Goal: Feedback & Contribution: Leave review/rating

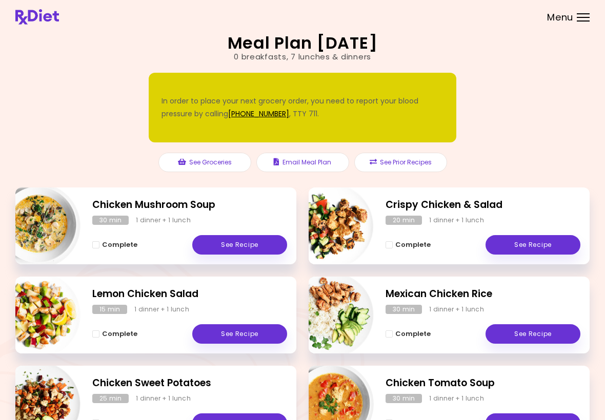
click at [31, 234] on img "Info - Chicken Mushroom Soup" at bounding box center [37, 226] width 85 height 85
select select "*"
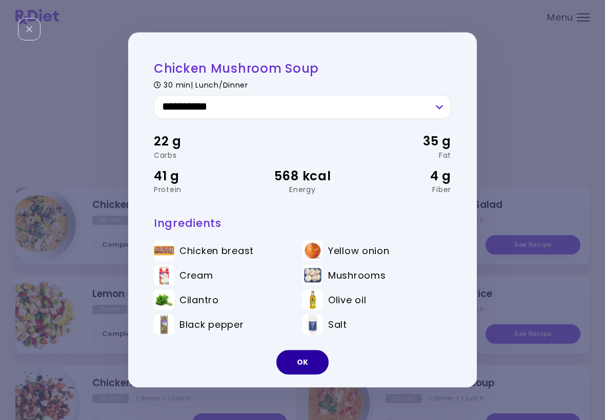
click at [288, 369] on button "OK" at bounding box center [302, 363] width 52 height 25
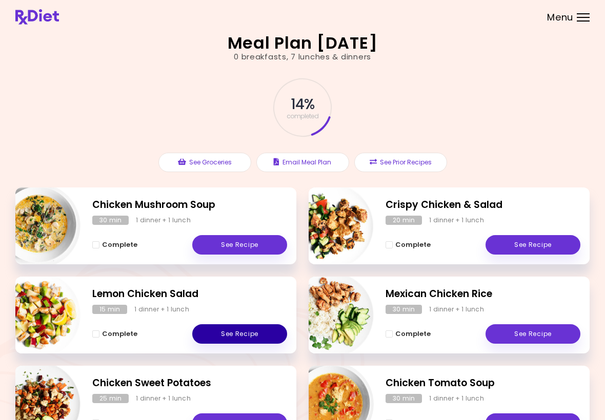
click at [224, 337] on link "See Recipe" at bounding box center [239, 334] width 95 height 19
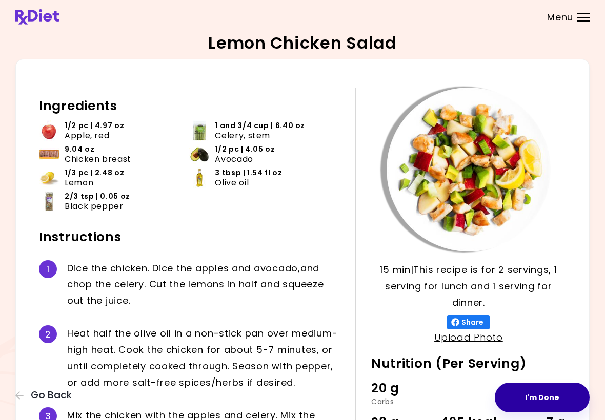
click at [530, 399] on button "I'm Done" at bounding box center [542, 398] width 95 height 30
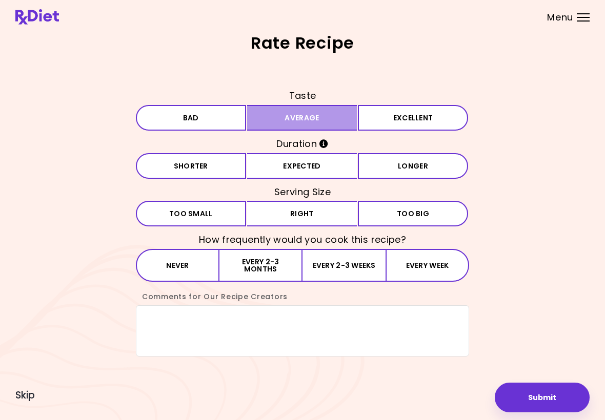
click at [287, 128] on button "Average" at bounding box center [302, 118] width 110 height 26
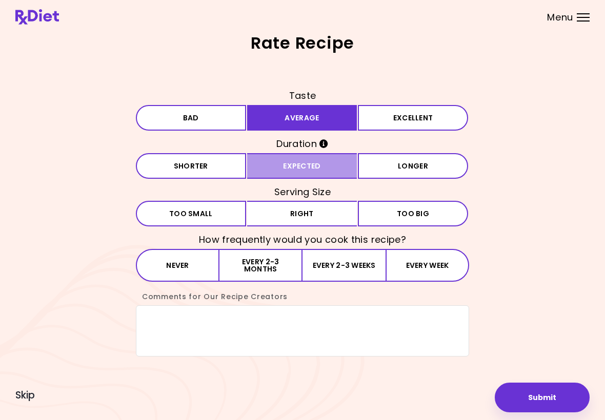
click at [282, 167] on button "Expected" at bounding box center [302, 166] width 110 height 26
click at [288, 213] on button "Right" at bounding box center [302, 214] width 110 height 26
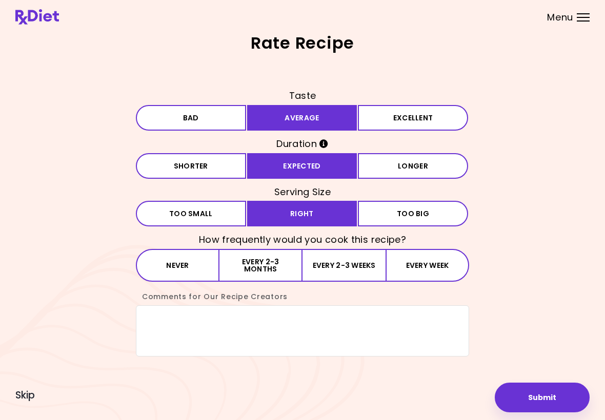
click at [332, 269] on button "Every 2-3 weeks" at bounding box center [343, 265] width 83 height 33
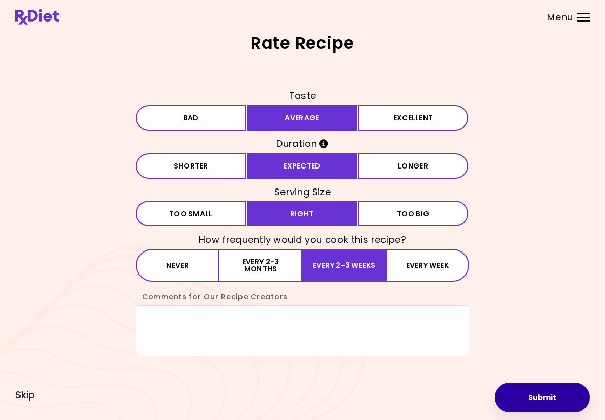
click at [530, 411] on button "Submit" at bounding box center [542, 398] width 95 height 30
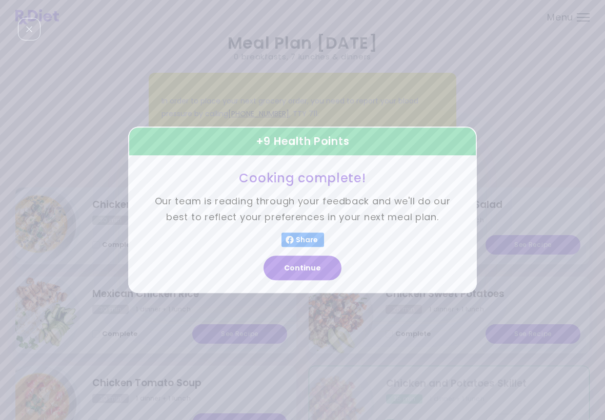
click at [291, 279] on button "Continue" at bounding box center [303, 268] width 78 height 25
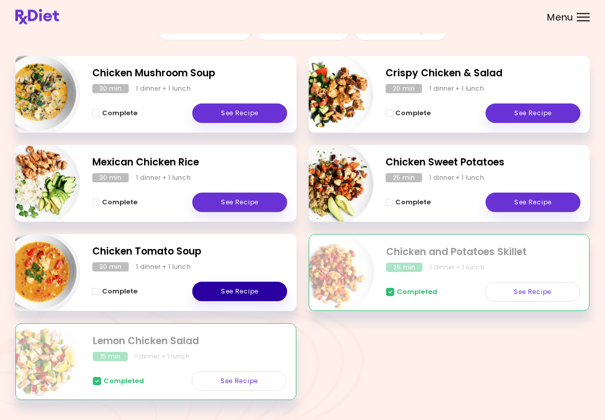
scroll to position [132, 0]
click at [235, 296] on link "See Recipe" at bounding box center [239, 291] width 95 height 19
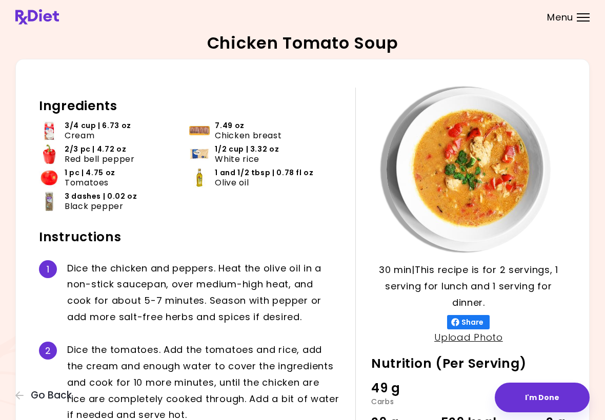
click at [528, 395] on button "I'm Done" at bounding box center [542, 398] width 95 height 30
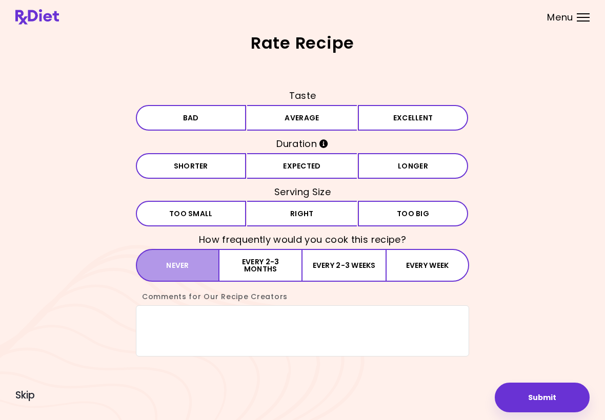
click at [179, 266] on button "Never" at bounding box center [178, 265] width 84 height 33
click at [281, 172] on button "Expected" at bounding box center [302, 166] width 110 height 26
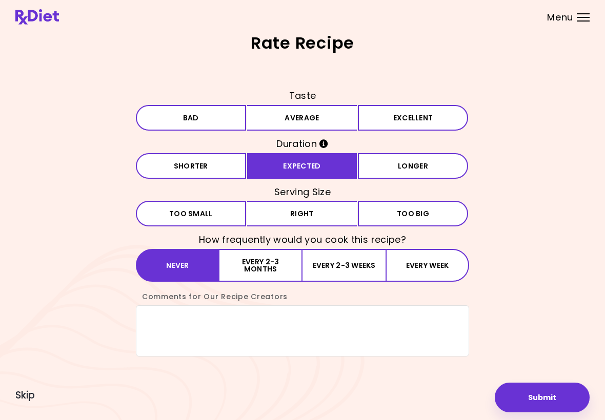
click at [184, 118] on button "Bad" at bounding box center [191, 118] width 110 height 26
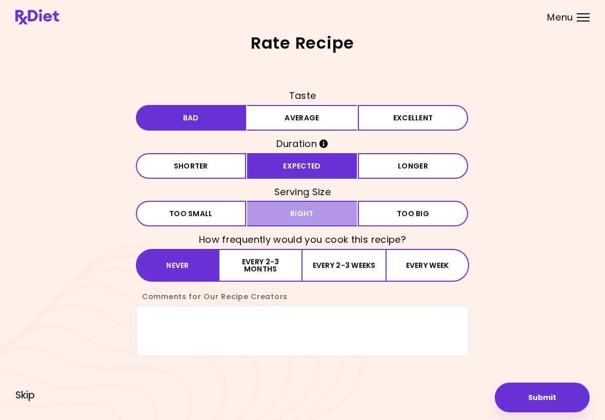
click at [296, 225] on button "Right" at bounding box center [302, 214] width 110 height 26
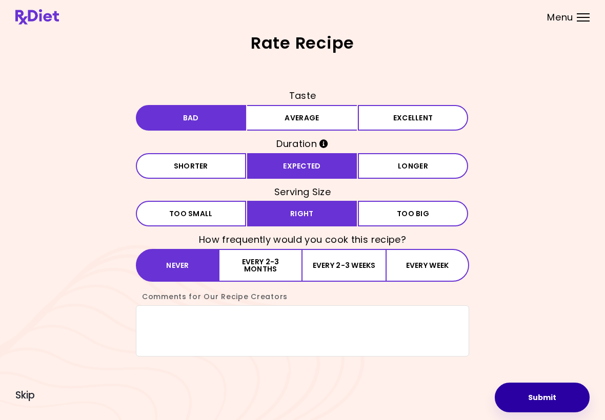
click at [539, 399] on button "Submit" at bounding box center [542, 398] width 95 height 30
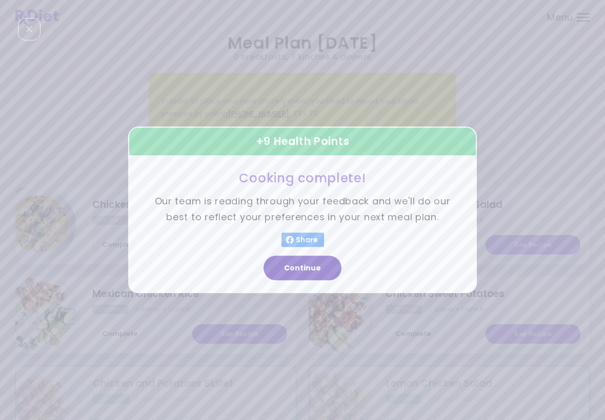
click at [311, 272] on button "Continue" at bounding box center [303, 268] width 78 height 25
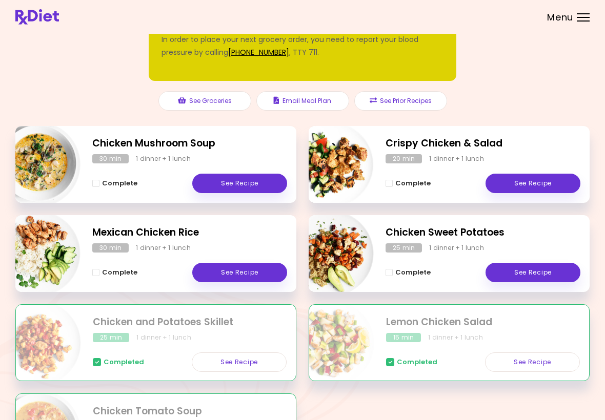
scroll to position [158, 0]
